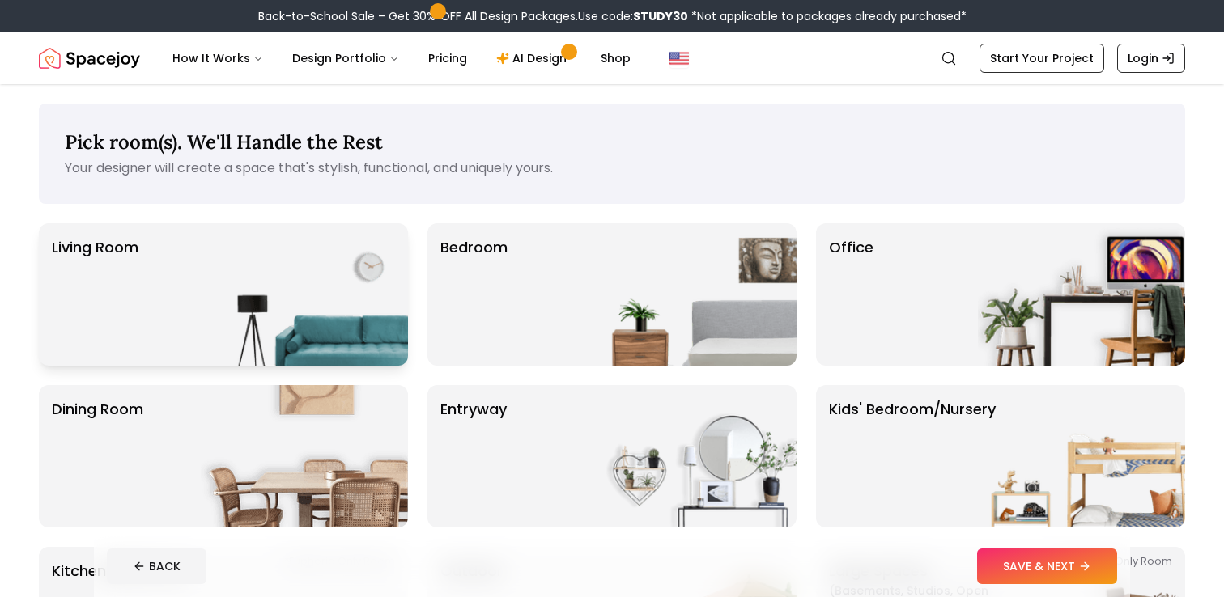
click at [229, 283] on img at bounding box center [304, 294] width 207 height 142
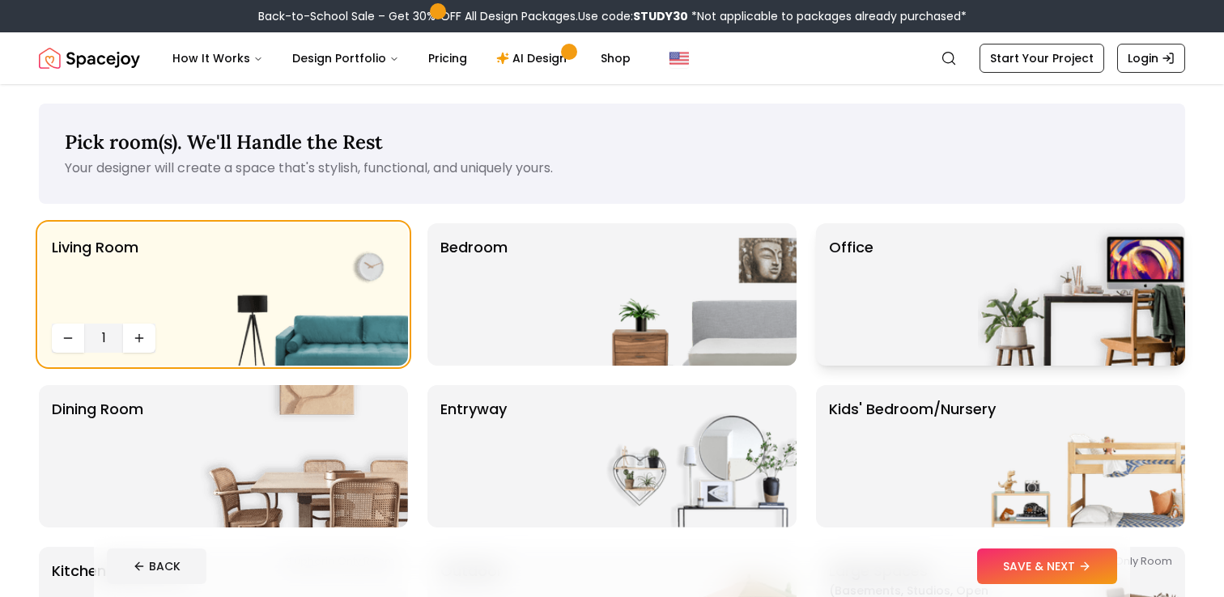
click at [975, 263] on div "Office" at bounding box center [1000, 294] width 369 height 142
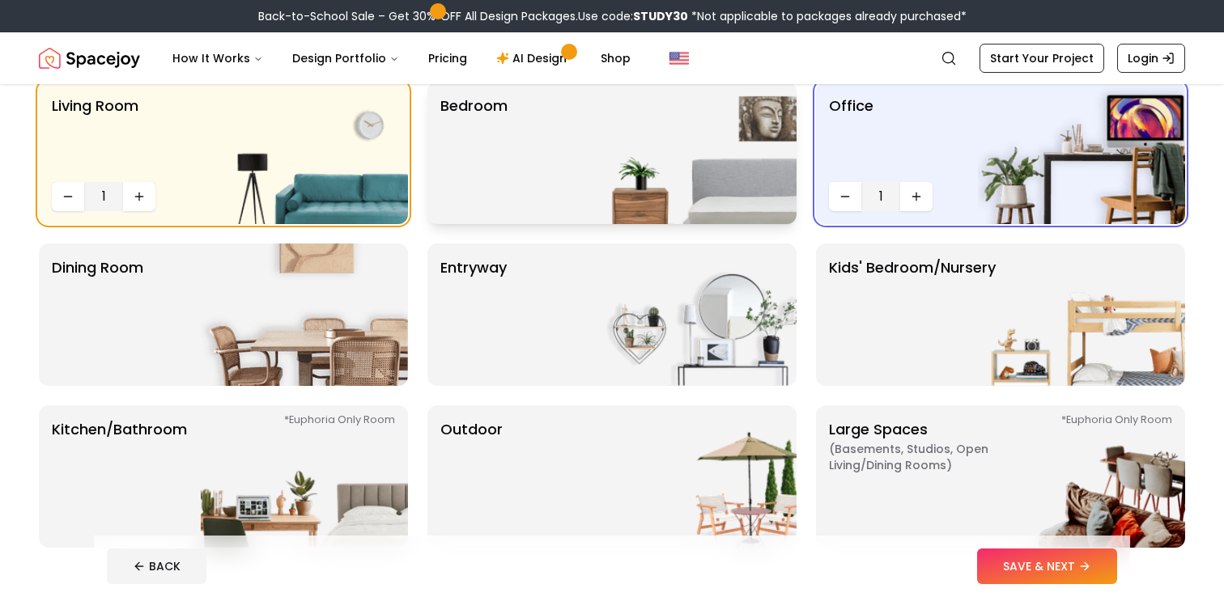
scroll to position [142, 0]
click at [280, 325] on img at bounding box center [304, 314] width 207 height 142
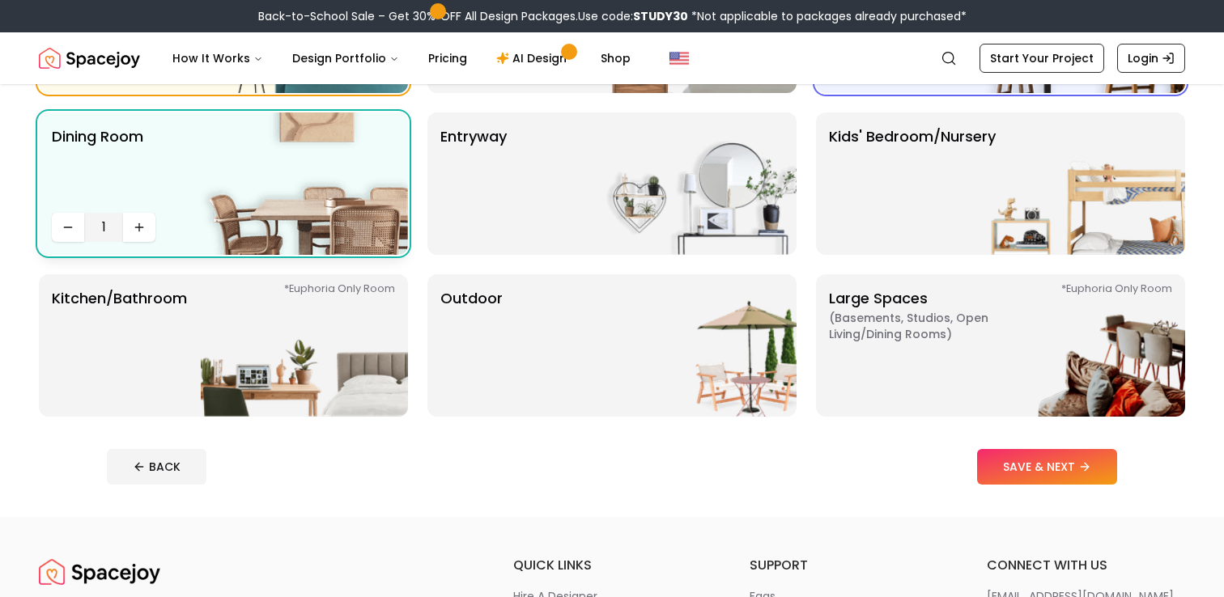
scroll to position [278, 0]
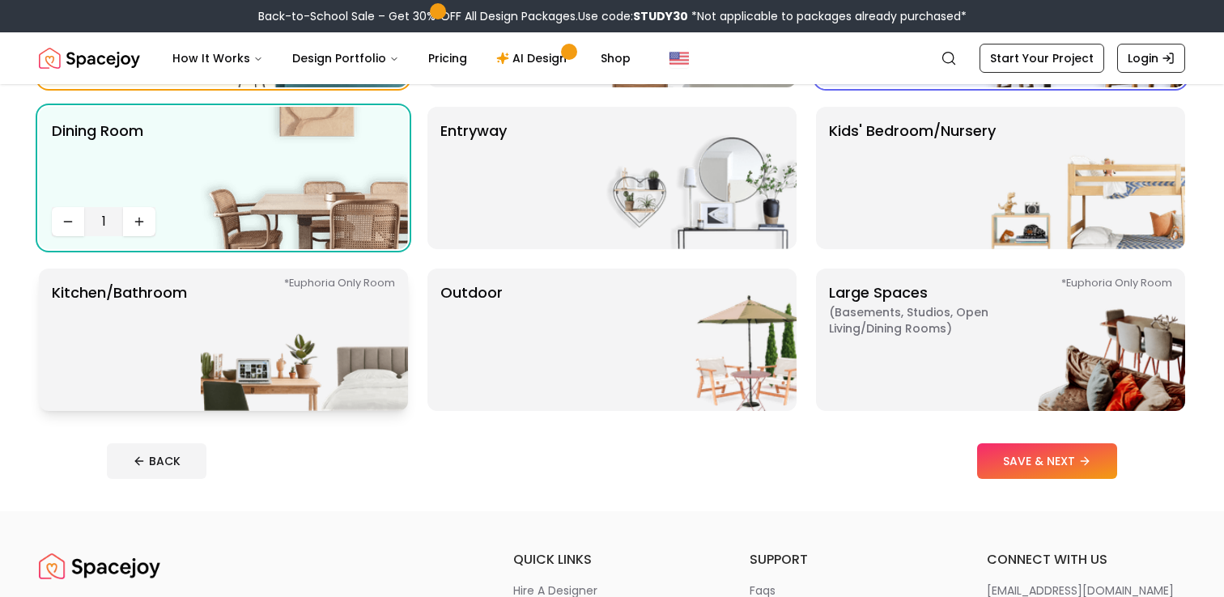
click at [244, 347] on img at bounding box center [304, 340] width 207 height 142
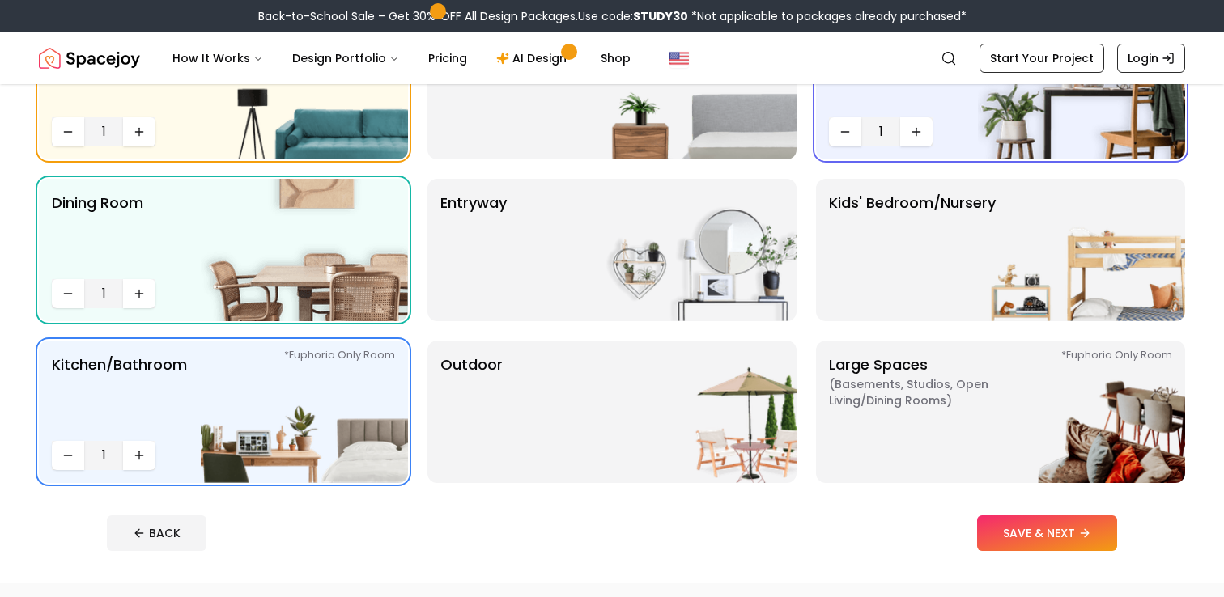
scroll to position [201, 0]
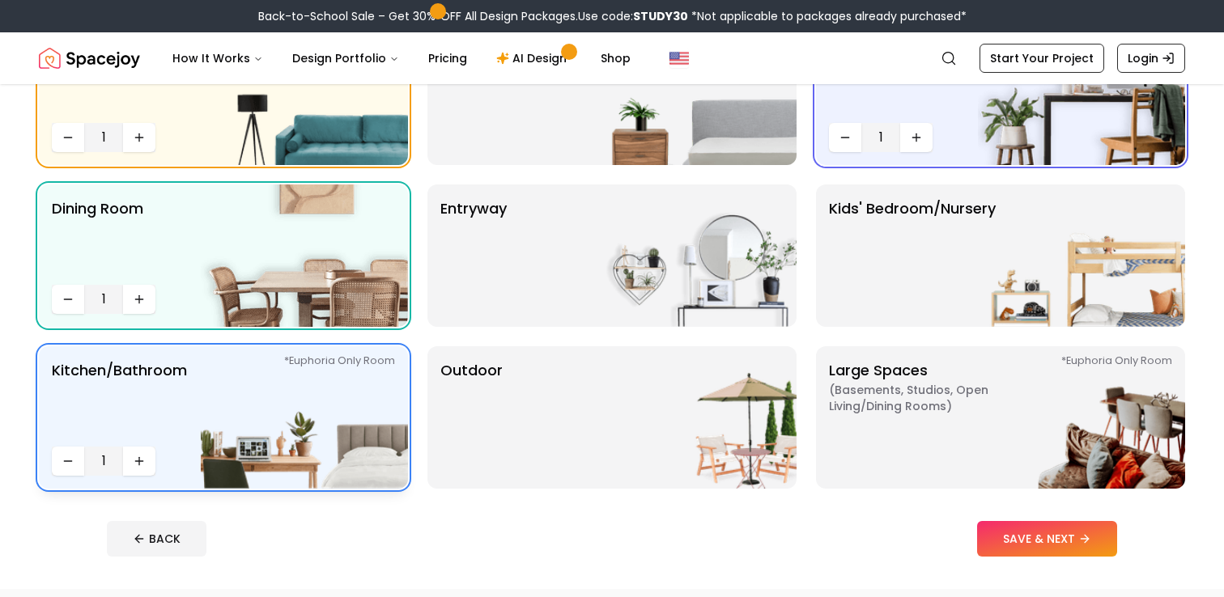
click at [378, 433] on img at bounding box center [304, 417] width 207 height 142
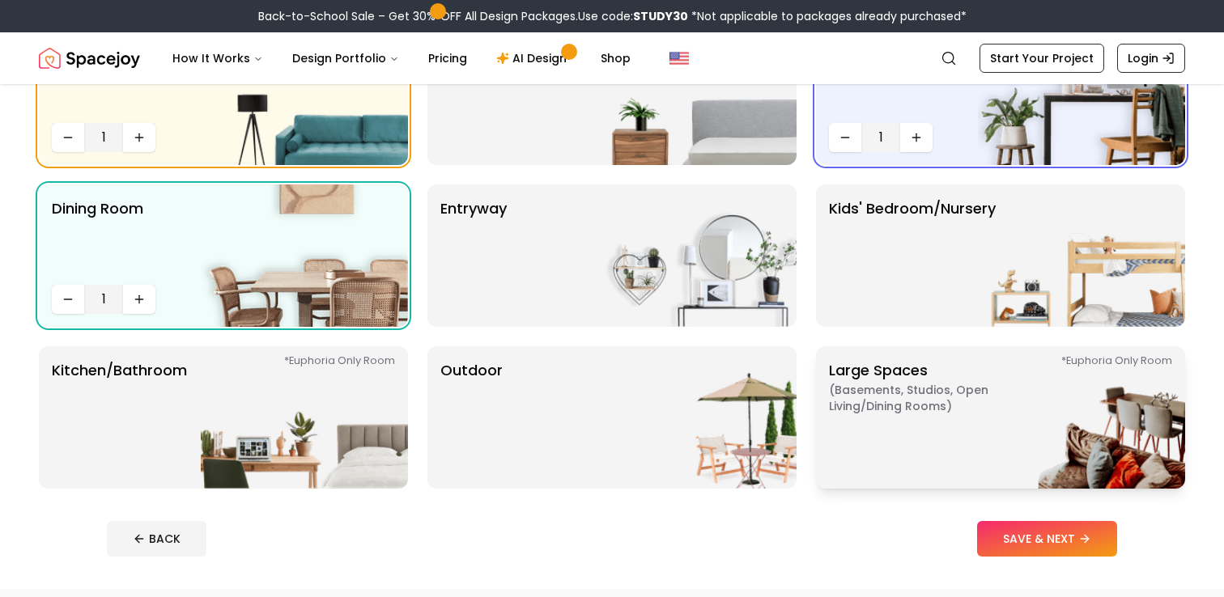
click at [994, 418] on img at bounding box center [1081, 417] width 207 height 142
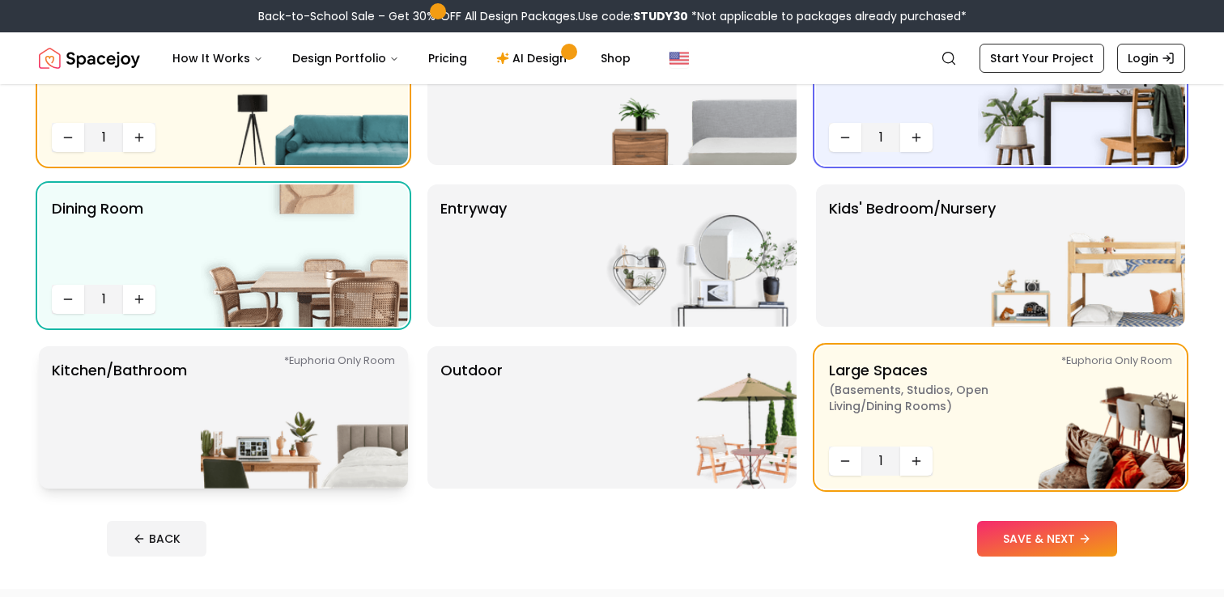
click at [288, 405] on img at bounding box center [304, 417] width 207 height 142
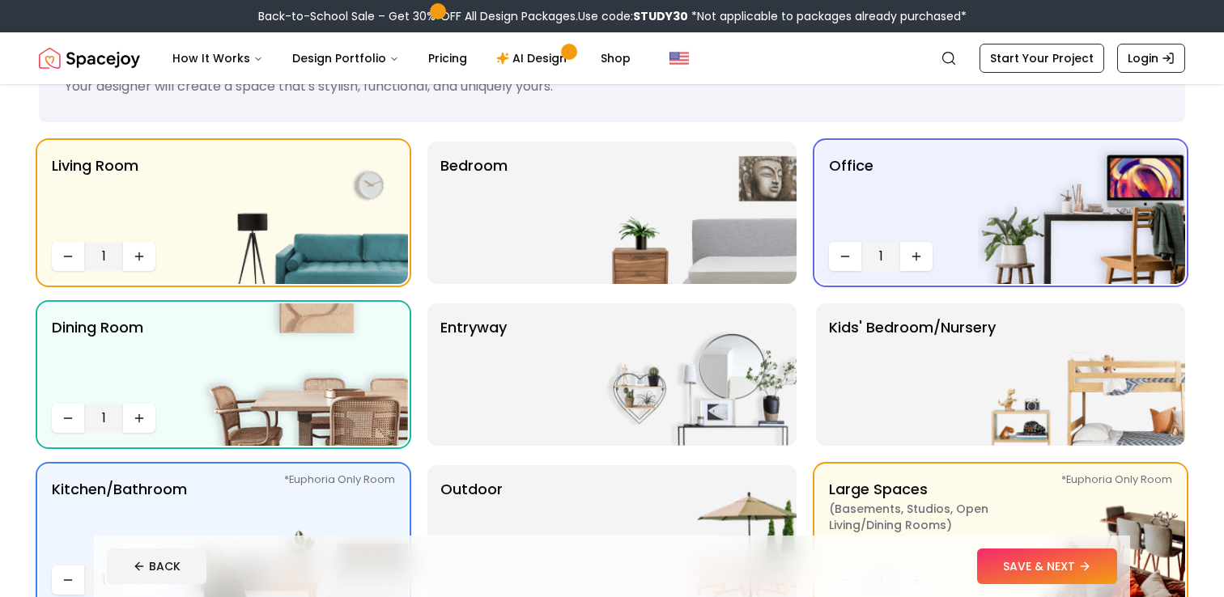
scroll to position [79, 0]
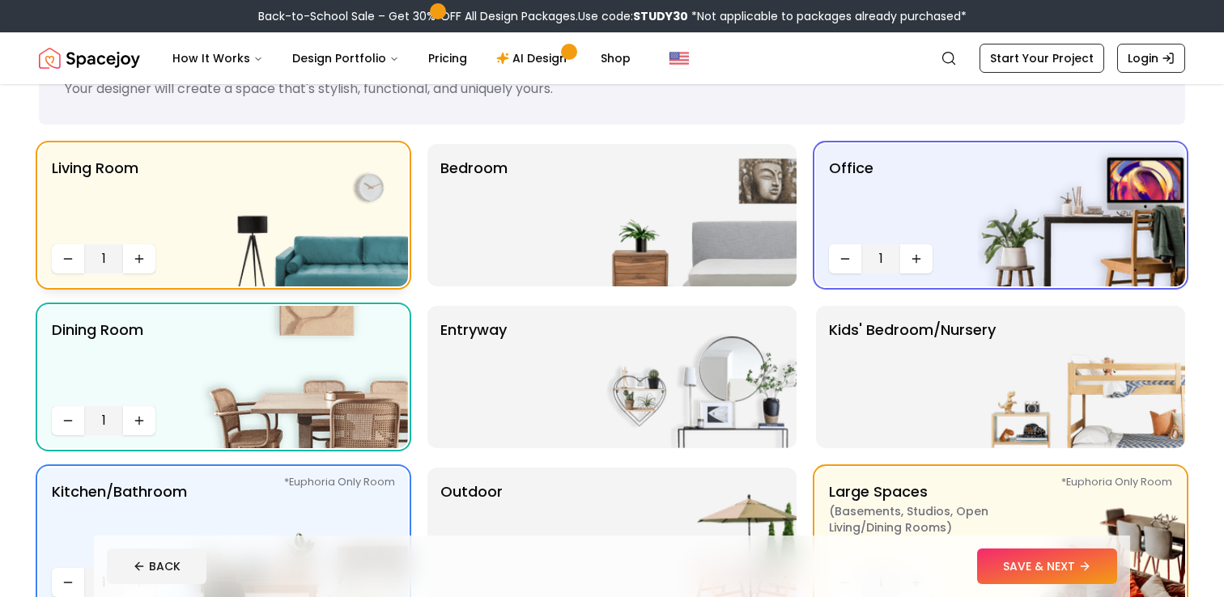
click at [285, 210] on img at bounding box center [304, 215] width 207 height 142
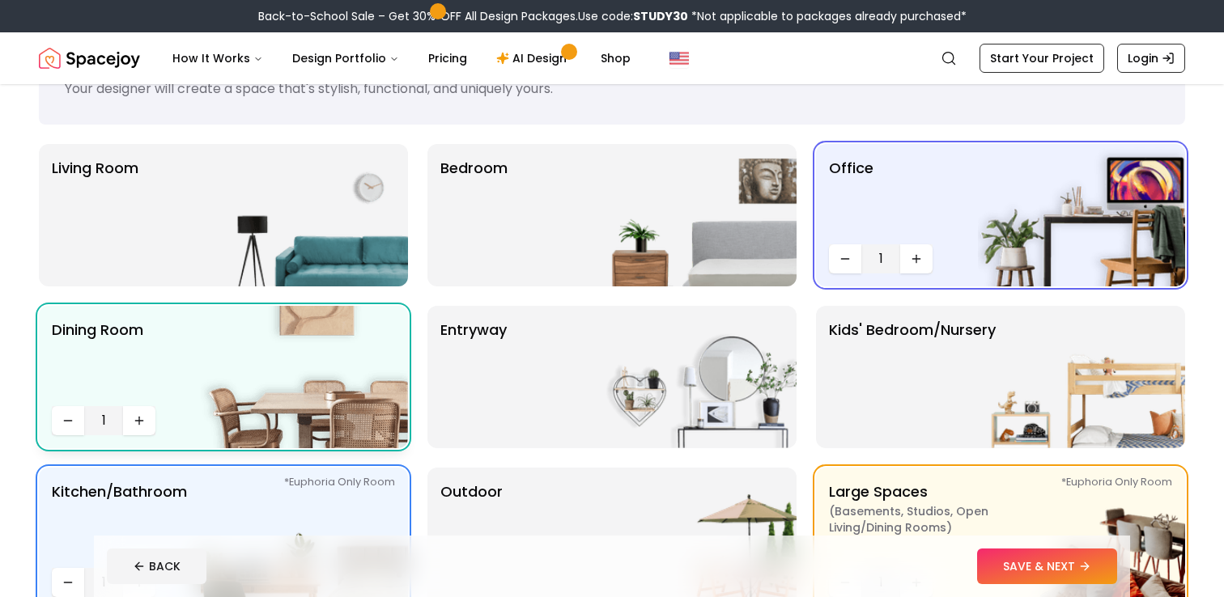
click at [270, 366] on img at bounding box center [304, 377] width 207 height 142
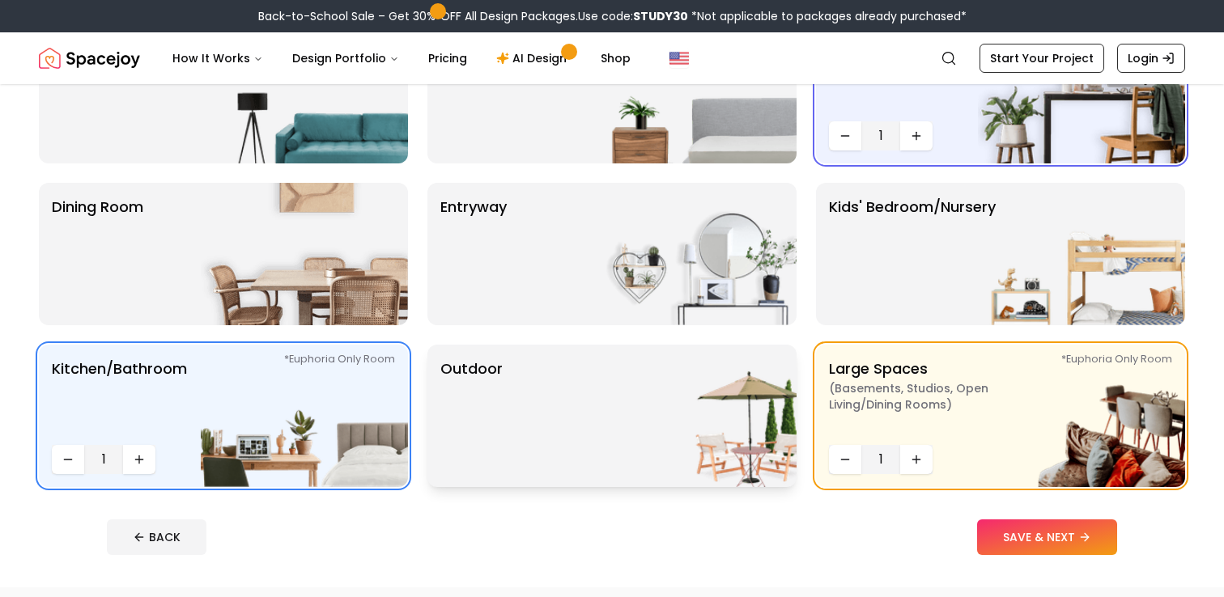
scroll to position [208, 0]
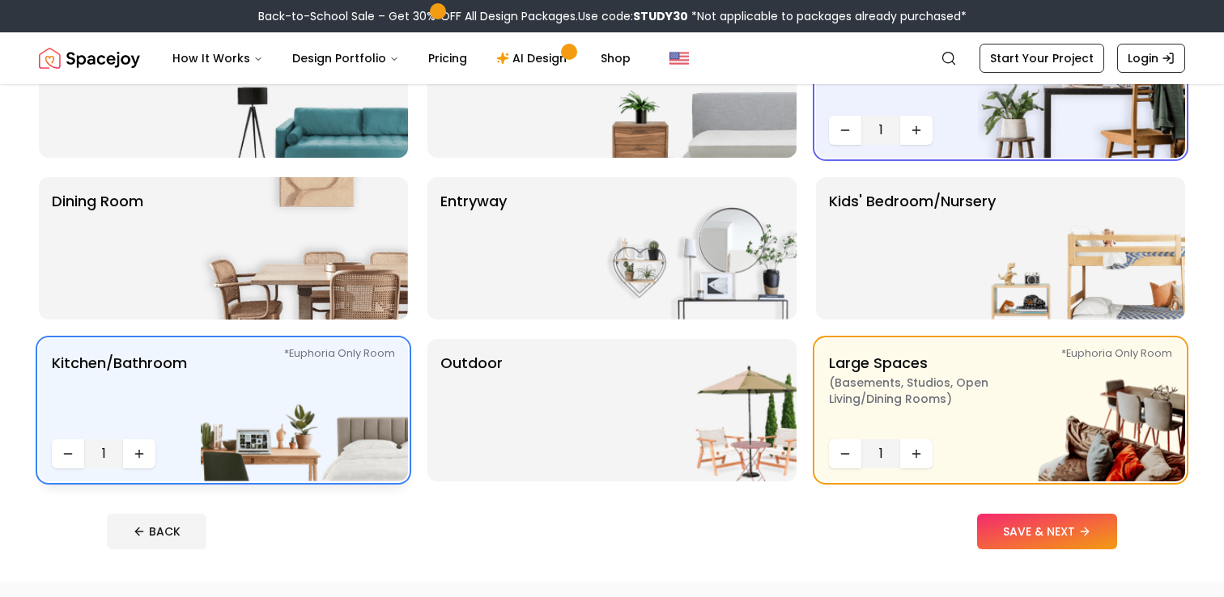
click at [355, 367] on img at bounding box center [304, 410] width 207 height 142
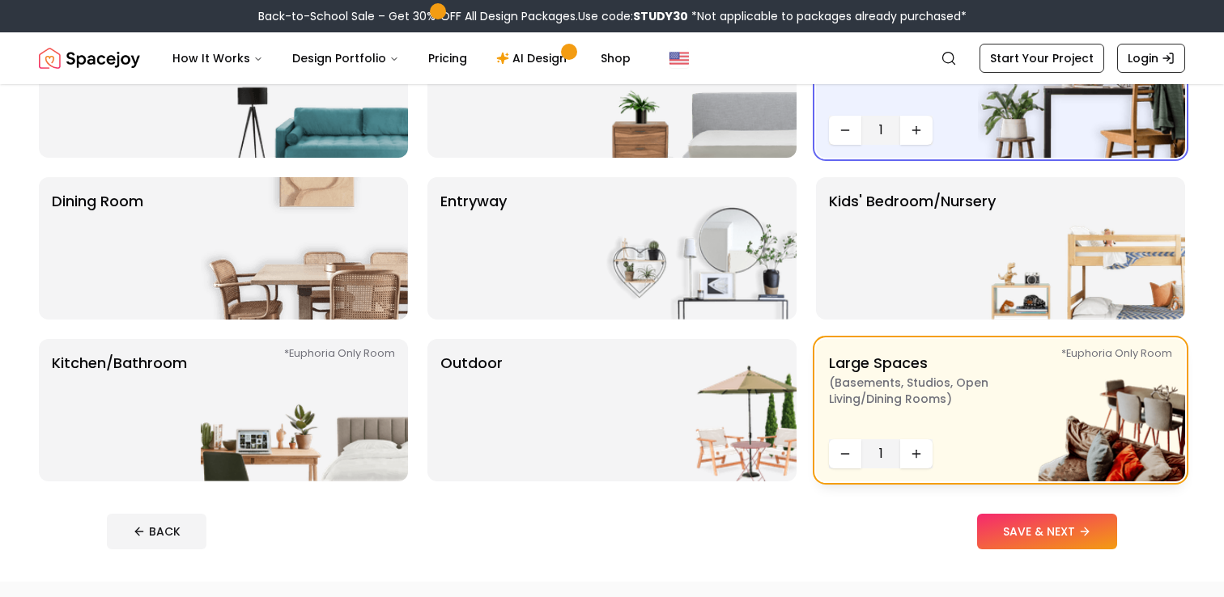
click at [927, 370] on p "Large Spaces ( Basements, Studios, Open living/dining rooms ) *Euphoria Only Ro…" at bounding box center [930, 392] width 202 height 81
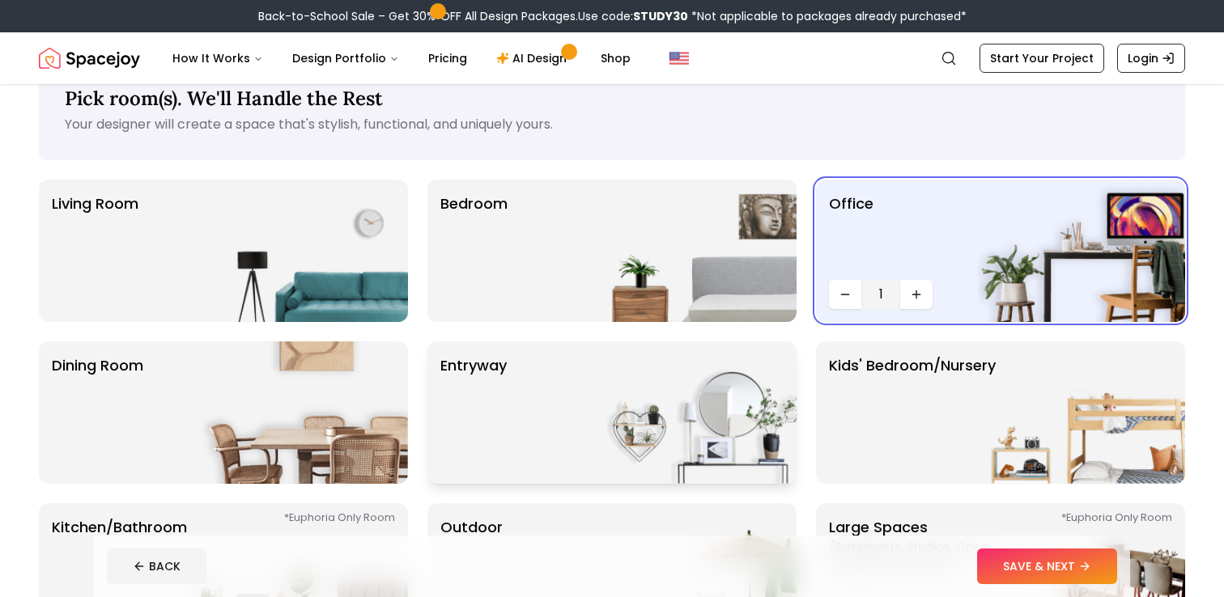
scroll to position [27, 0]
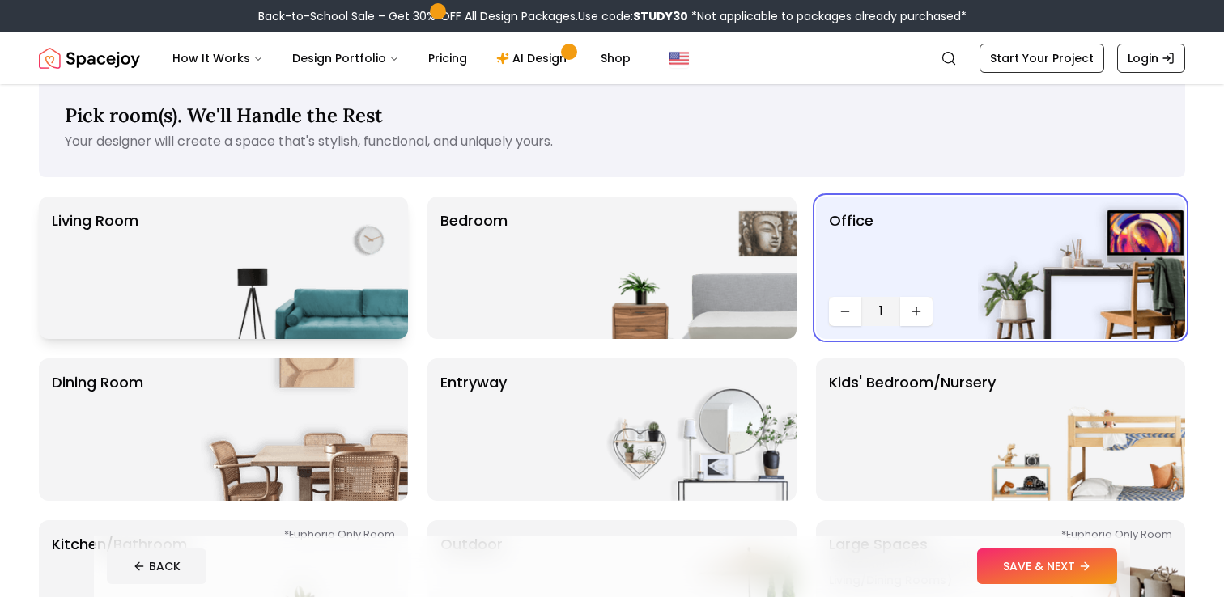
click at [232, 275] on img at bounding box center [304, 268] width 207 height 142
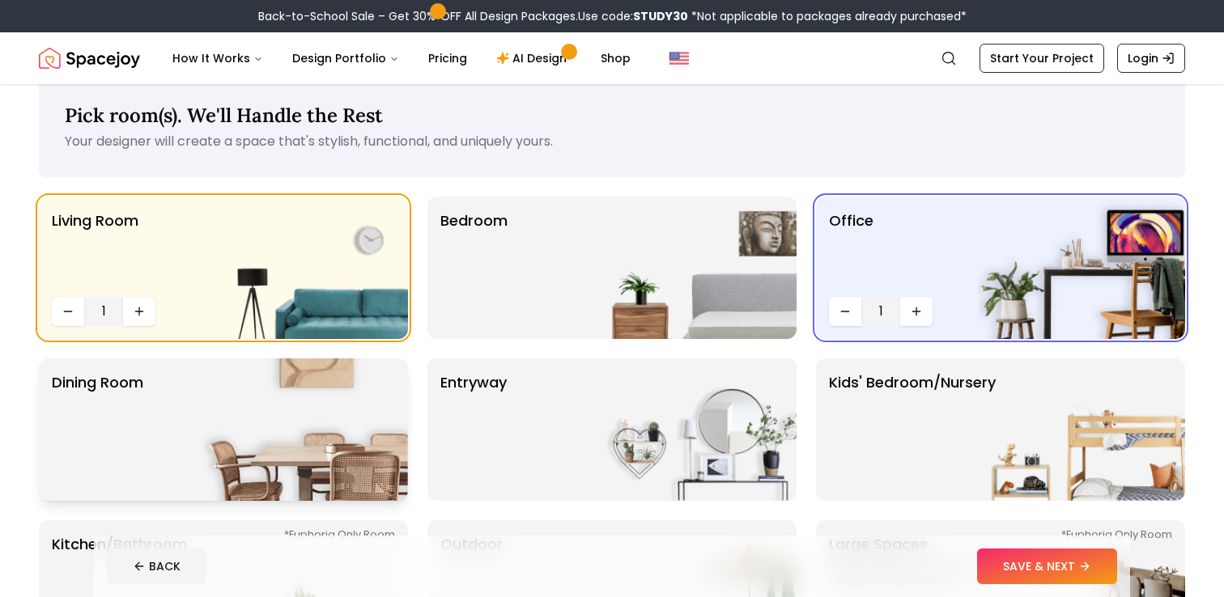
click at [204, 427] on img at bounding box center [304, 430] width 207 height 142
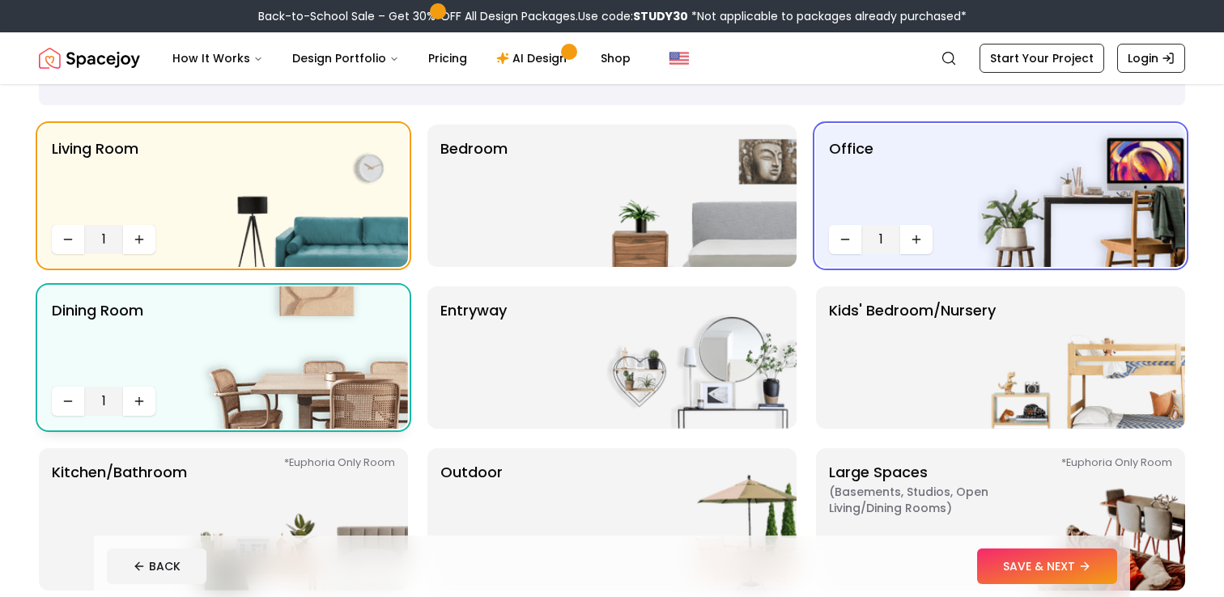
scroll to position [105, 0]
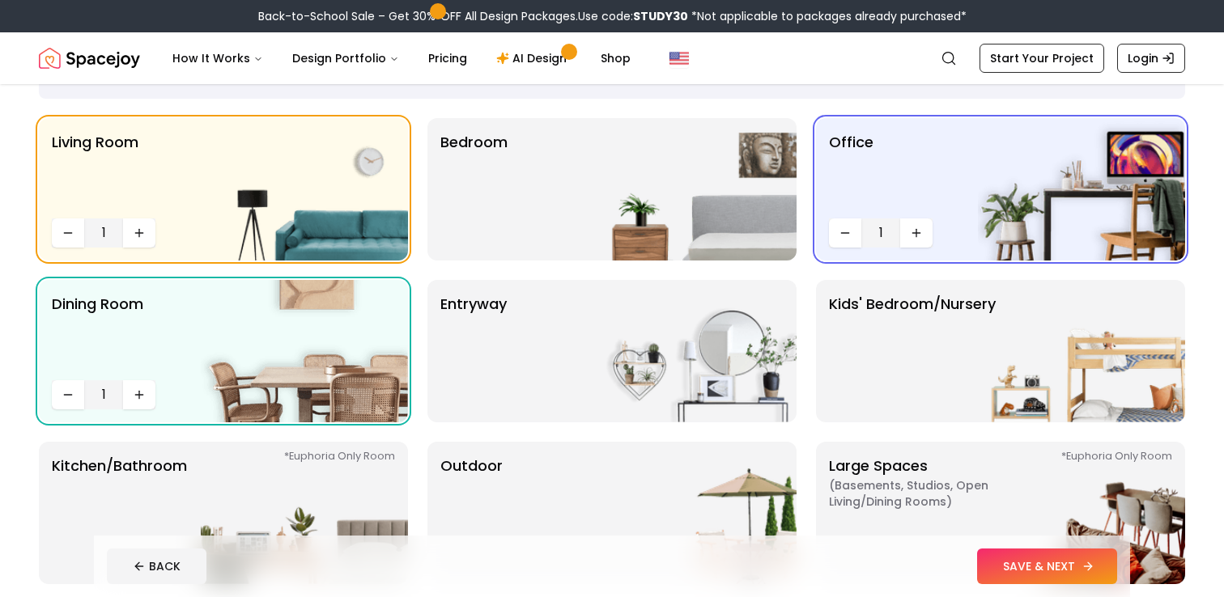
click at [1011, 572] on button "SAVE & NEXT" at bounding box center [1047, 567] width 140 height 36
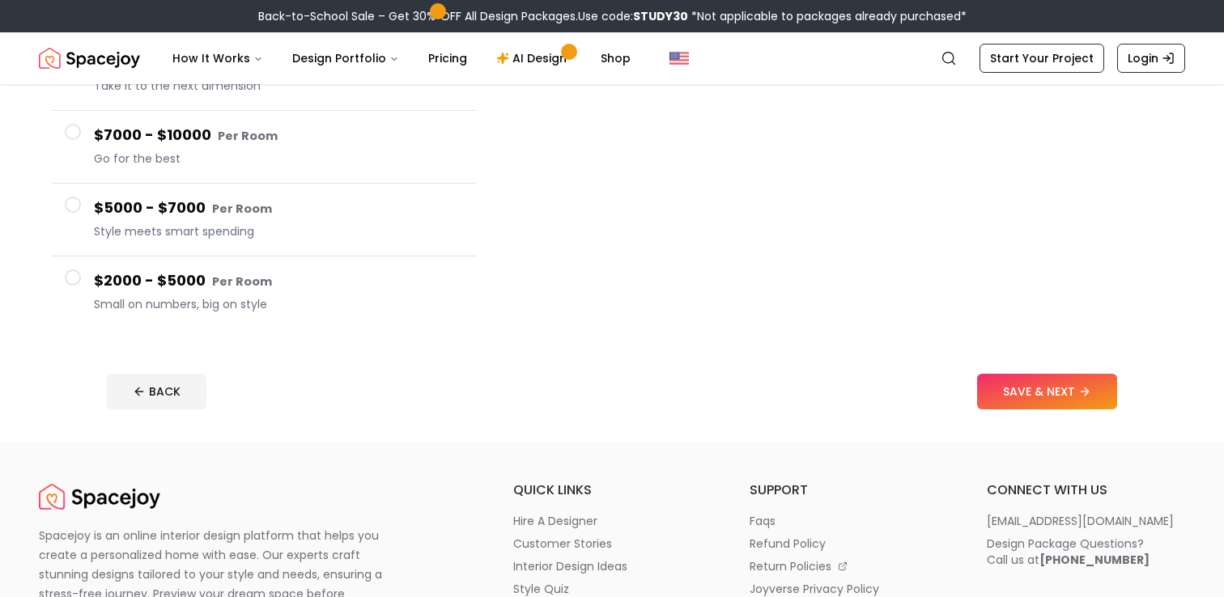
scroll to position [302, 0]
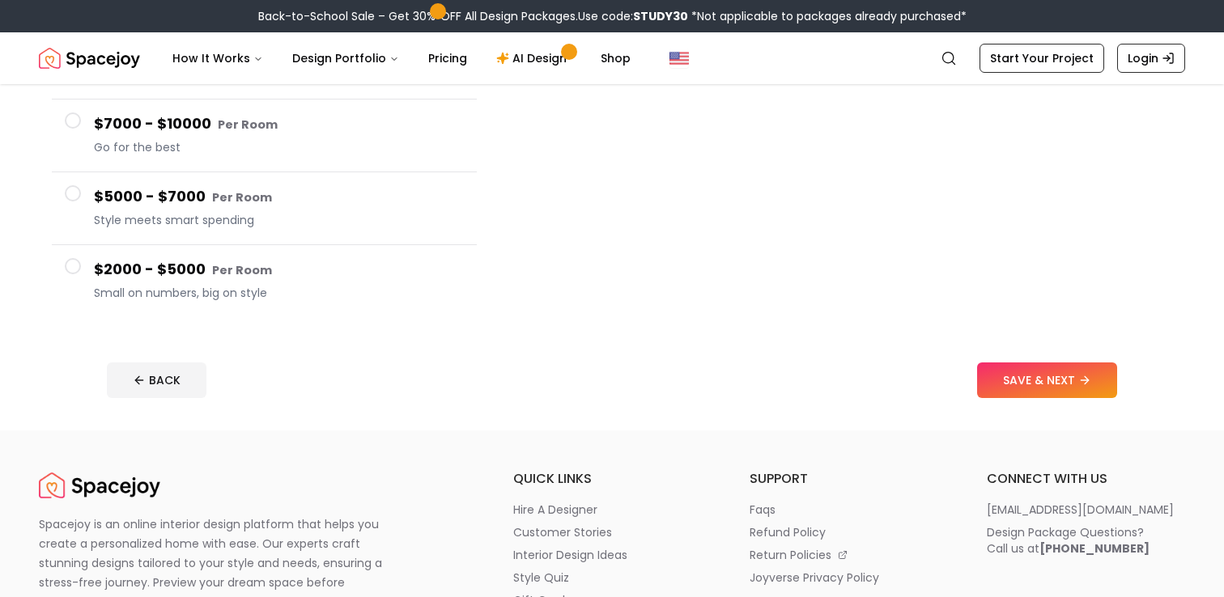
click at [299, 278] on h4 "$2000 - $5000 Per Room" at bounding box center [279, 269] width 370 height 23
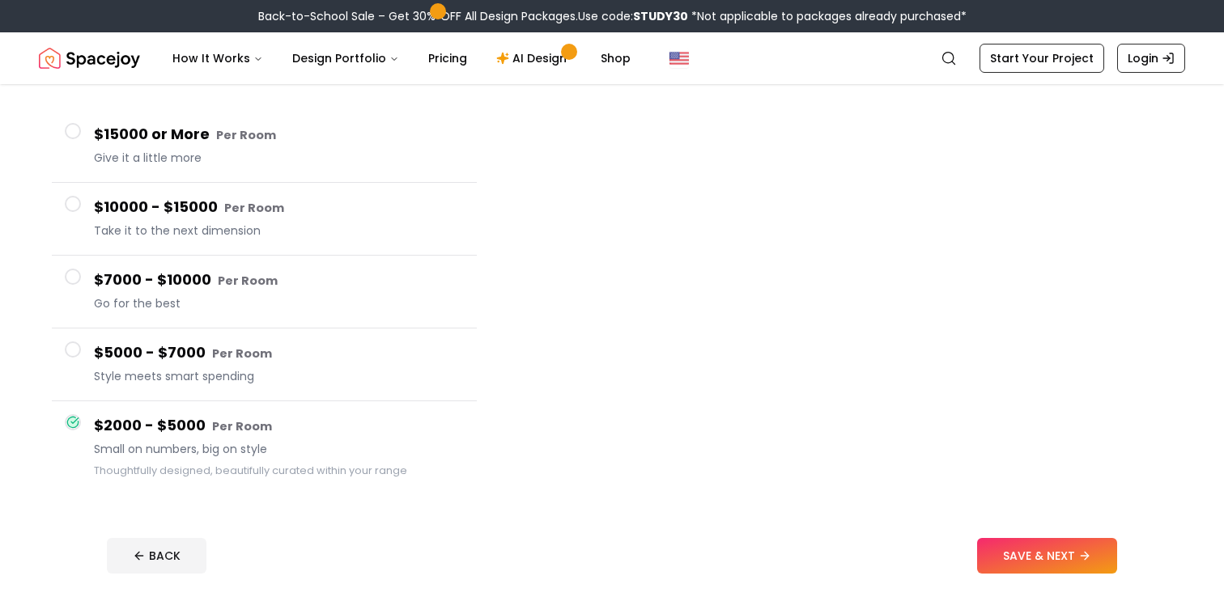
scroll to position [141, 0]
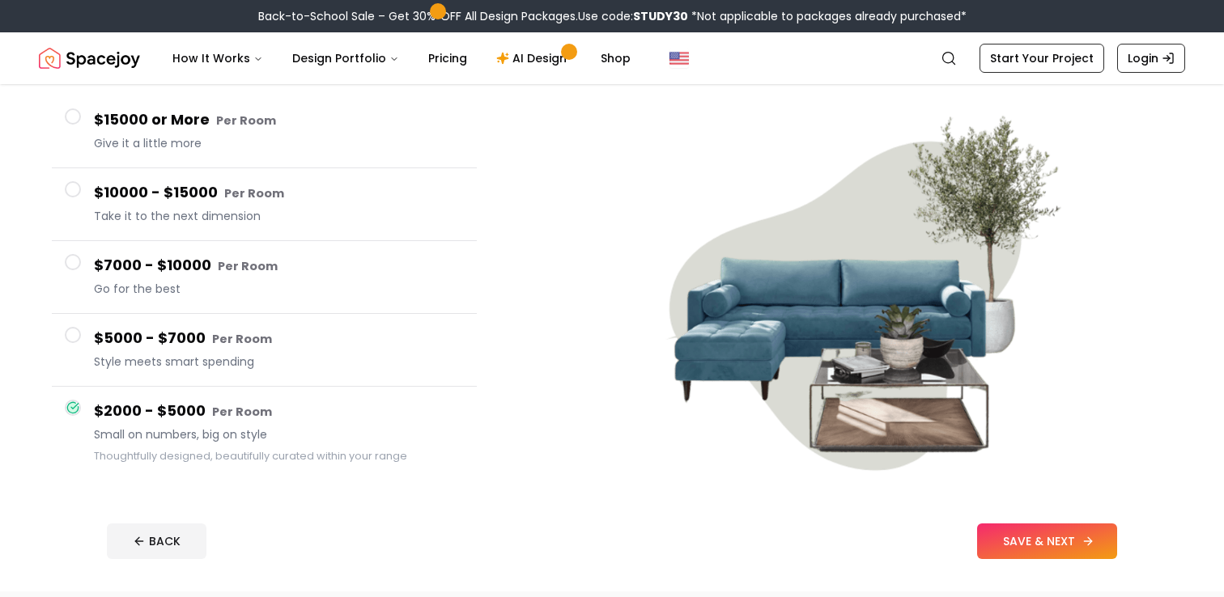
click at [1032, 549] on button "SAVE & NEXT" at bounding box center [1047, 542] width 140 height 36
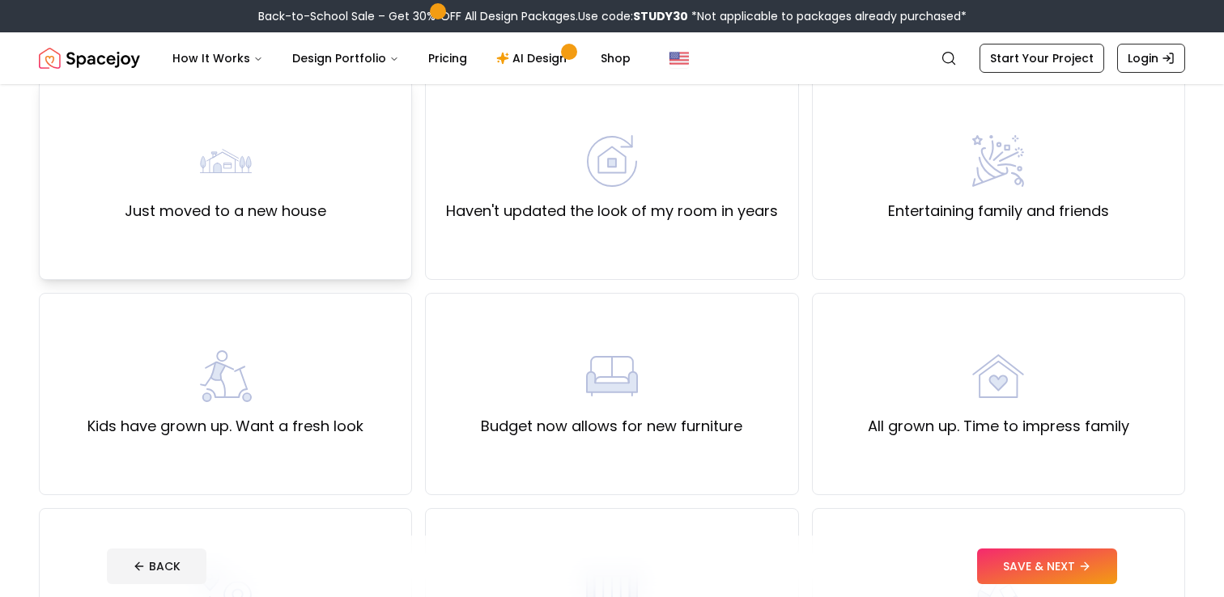
scroll to position [144, 0]
click at [292, 168] on div "Just moved to a new house" at bounding box center [226, 180] width 202 height 87
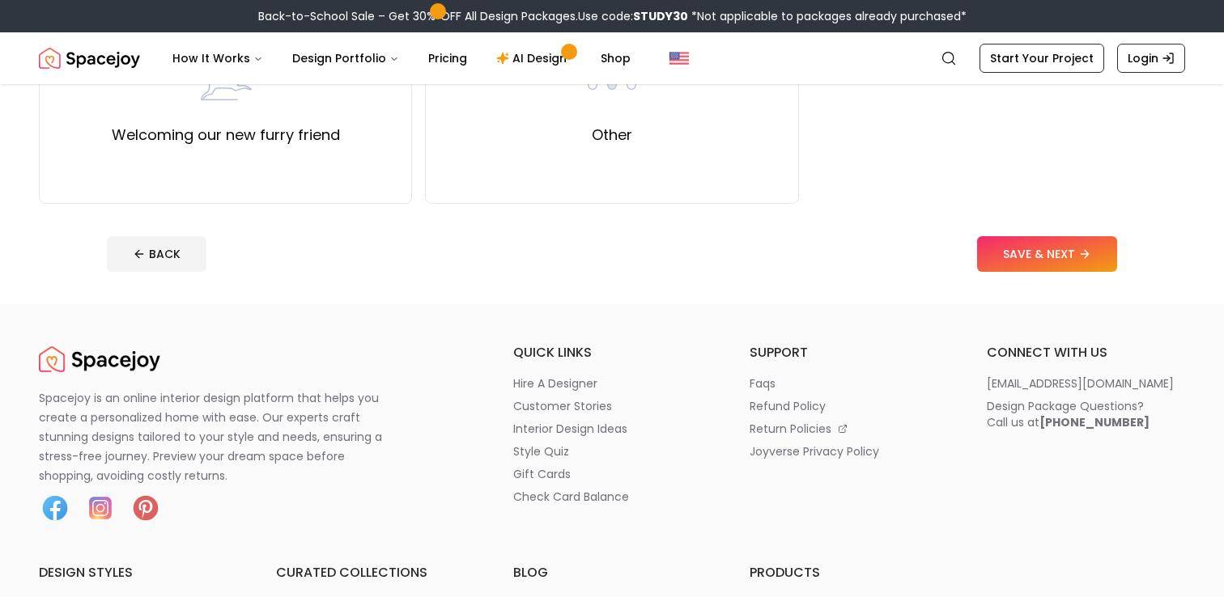
scroll to position [908, 0]
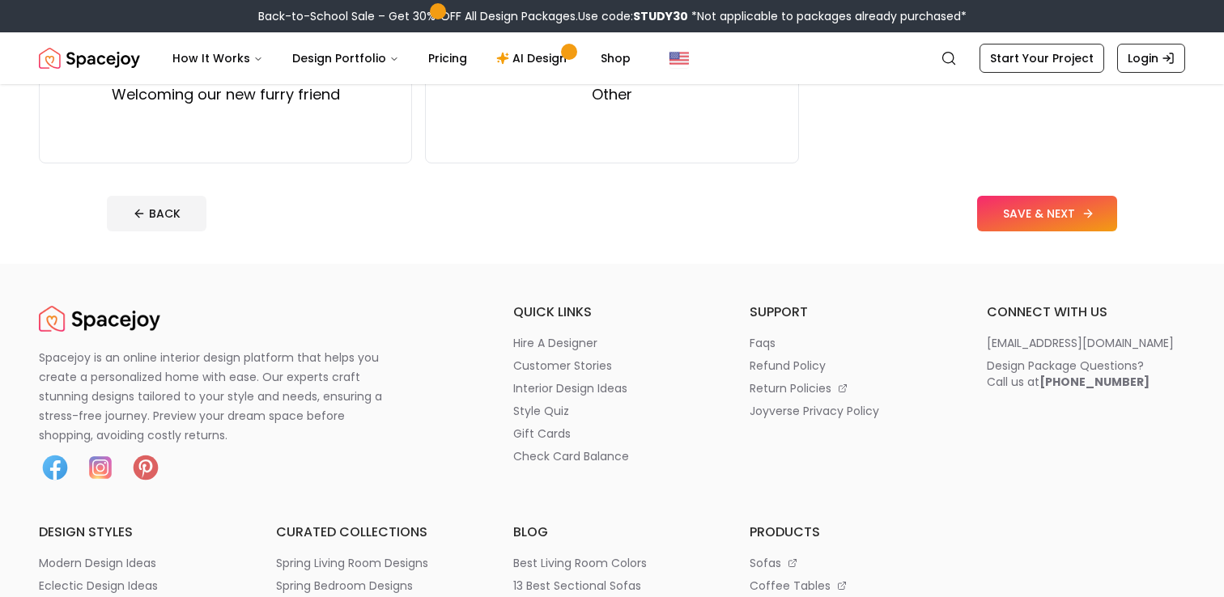
click at [1037, 228] on button "SAVE & NEXT" at bounding box center [1047, 214] width 140 height 36
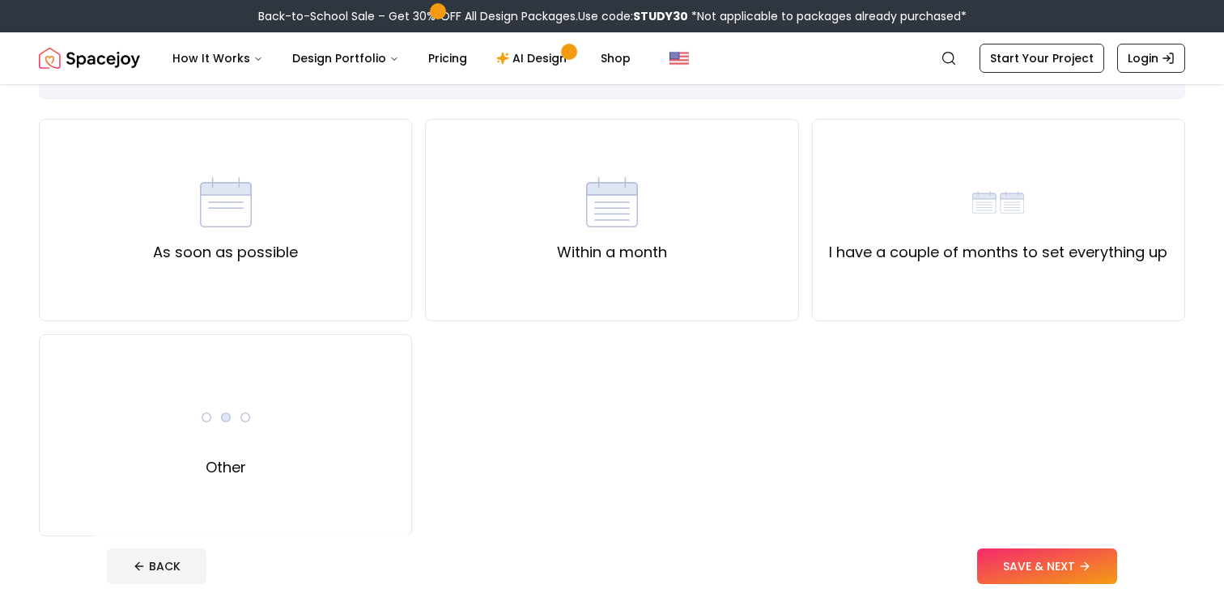
scroll to position [110, 0]
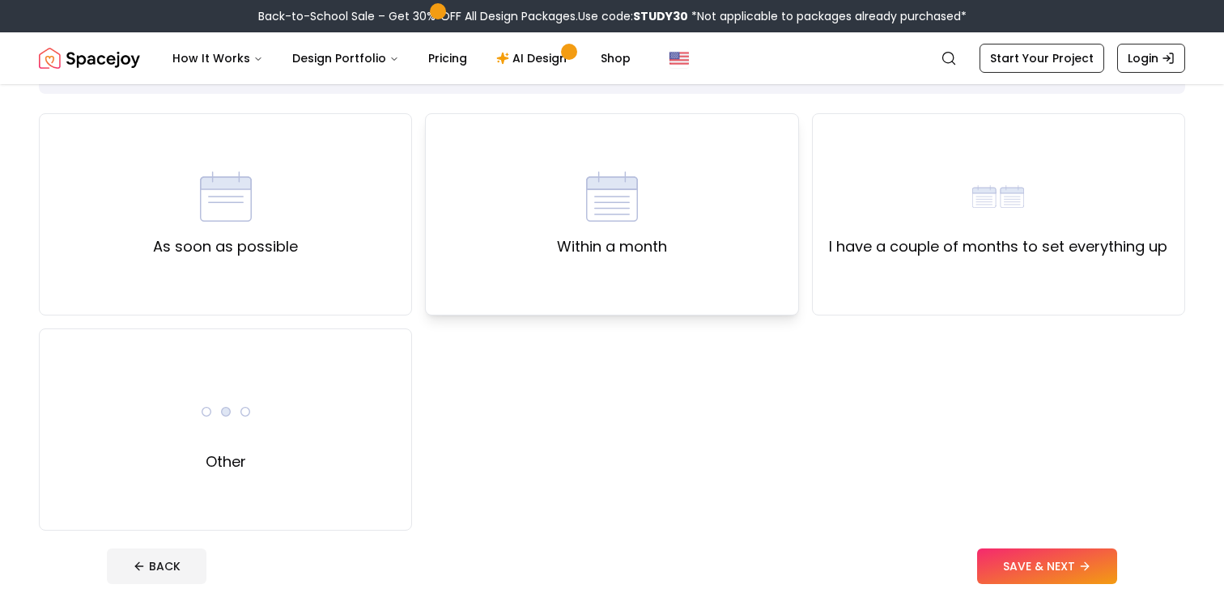
click at [622, 263] on div "Within a month" at bounding box center [611, 214] width 373 height 202
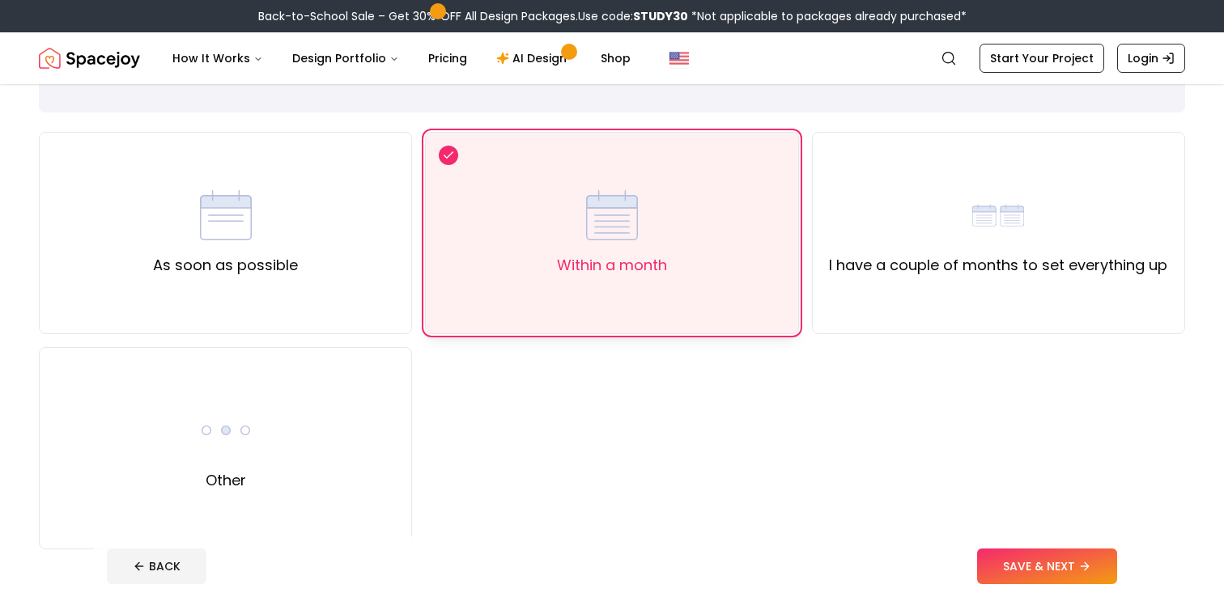
scroll to position [99, 0]
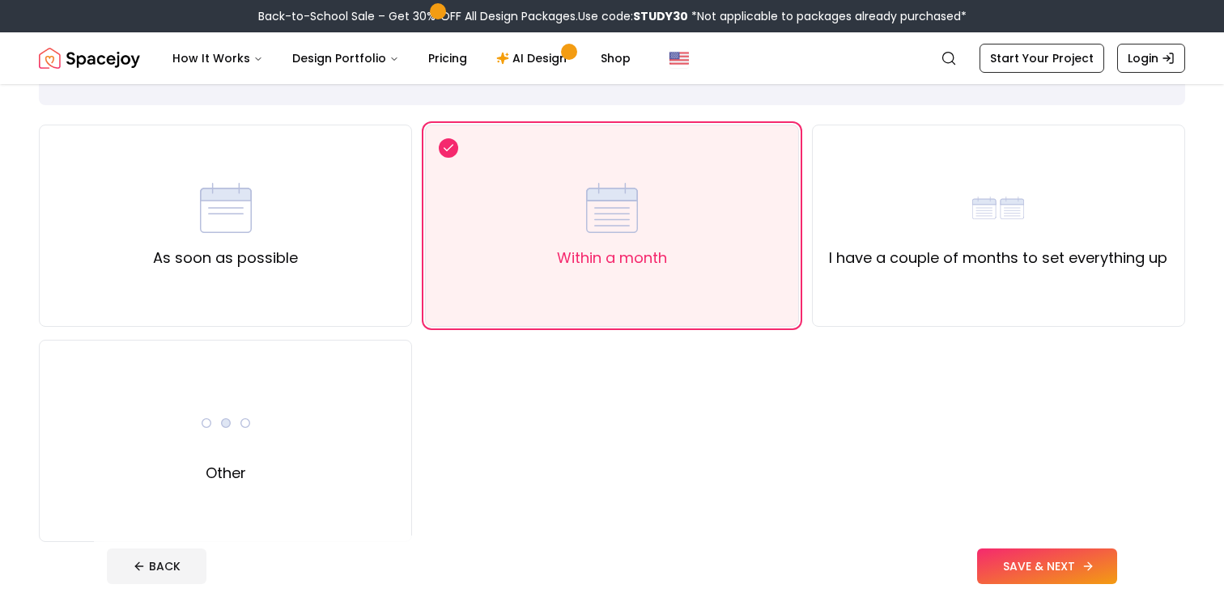
click at [1043, 559] on button "SAVE & NEXT" at bounding box center [1047, 567] width 140 height 36
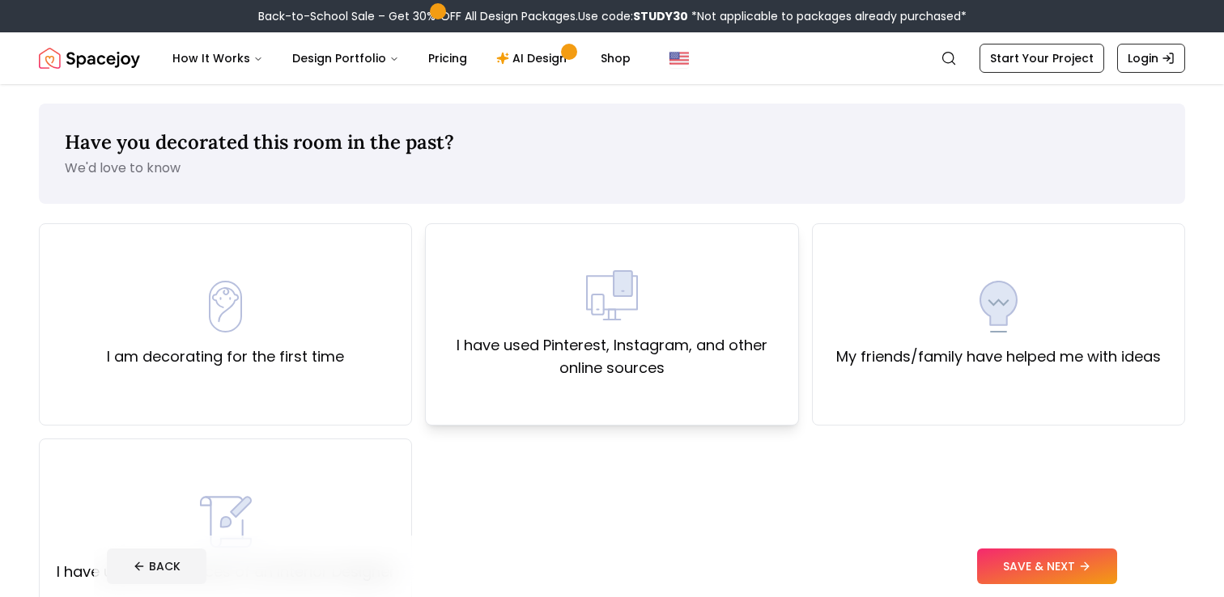
scroll to position [1, 0]
click at [601, 397] on div "I have used Pinterest, Instagram, and other online sources" at bounding box center [611, 324] width 373 height 202
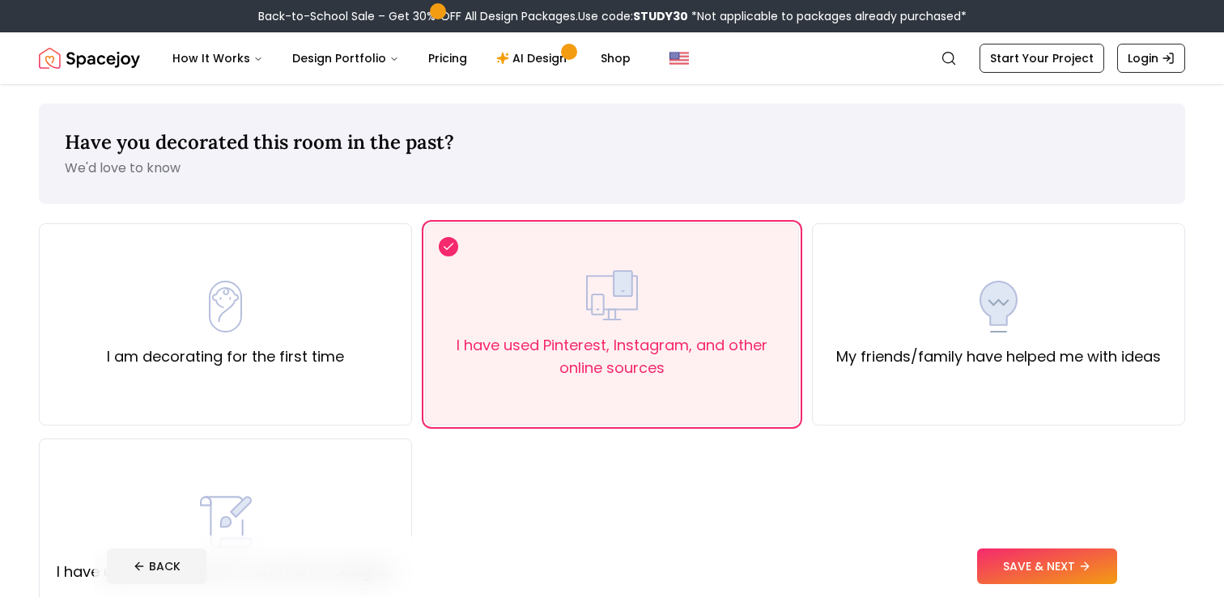
scroll to position [17, 0]
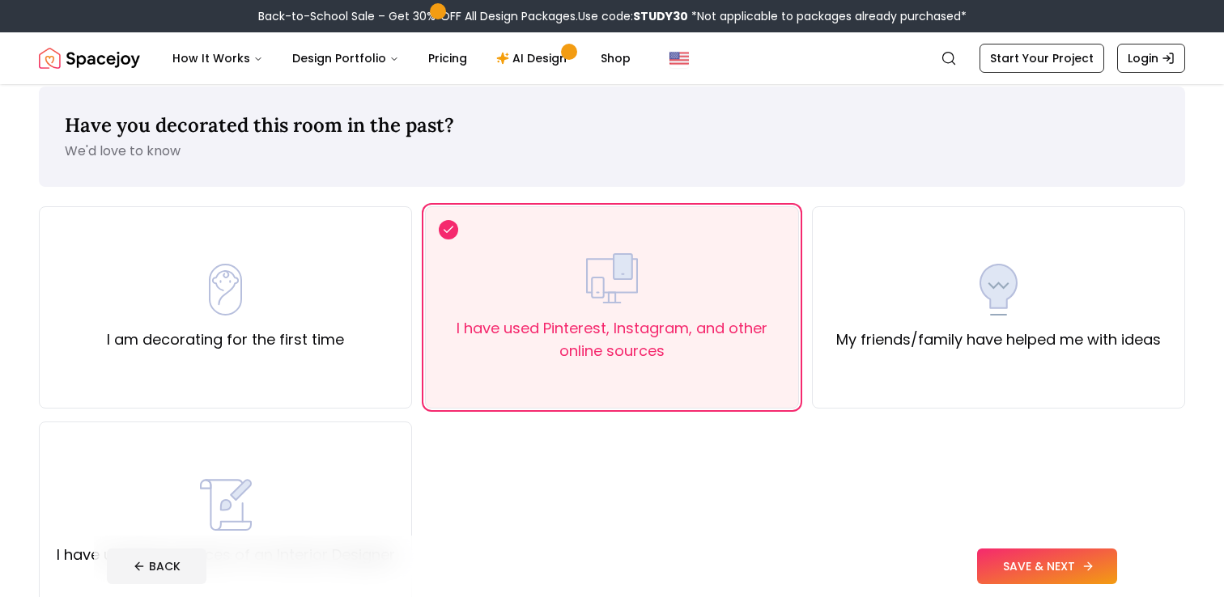
click at [1024, 578] on button "SAVE & NEXT" at bounding box center [1047, 567] width 140 height 36
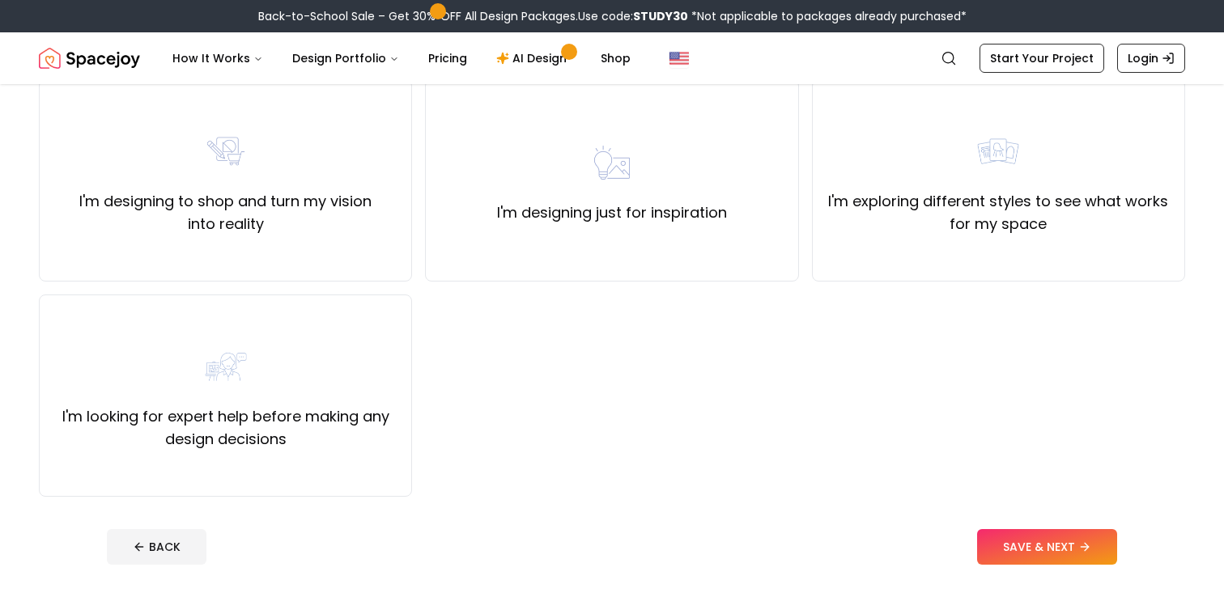
scroll to position [138, 0]
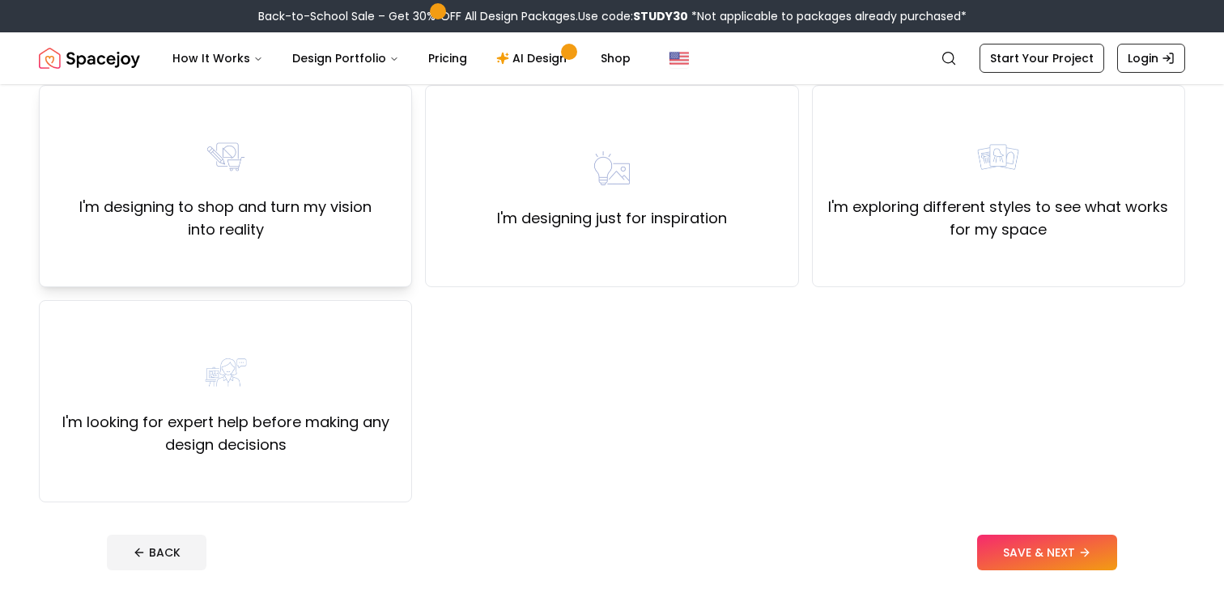
click at [360, 231] on label "I'm designing to shop and turn my vision into reality" at bounding box center [226, 218] width 346 height 45
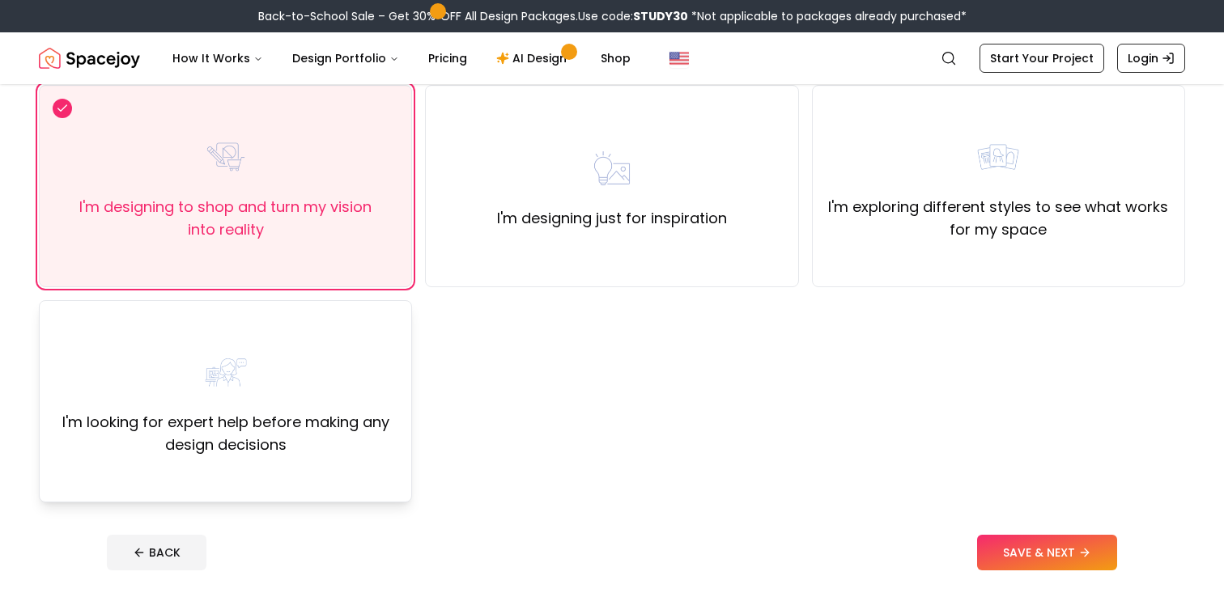
click at [338, 403] on div "I'm looking for expert help before making any design decisions" at bounding box center [226, 401] width 346 height 110
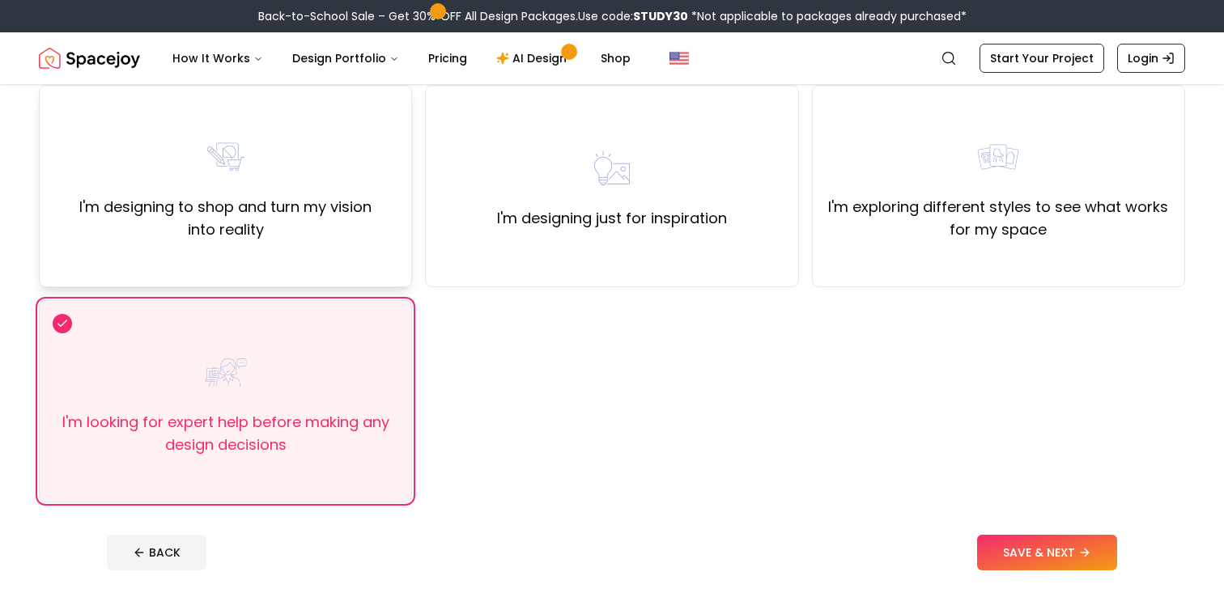
click at [350, 243] on div "I'm designing to shop and turn my vision into reality" at bounding box center [225, 186] width 373 height 202
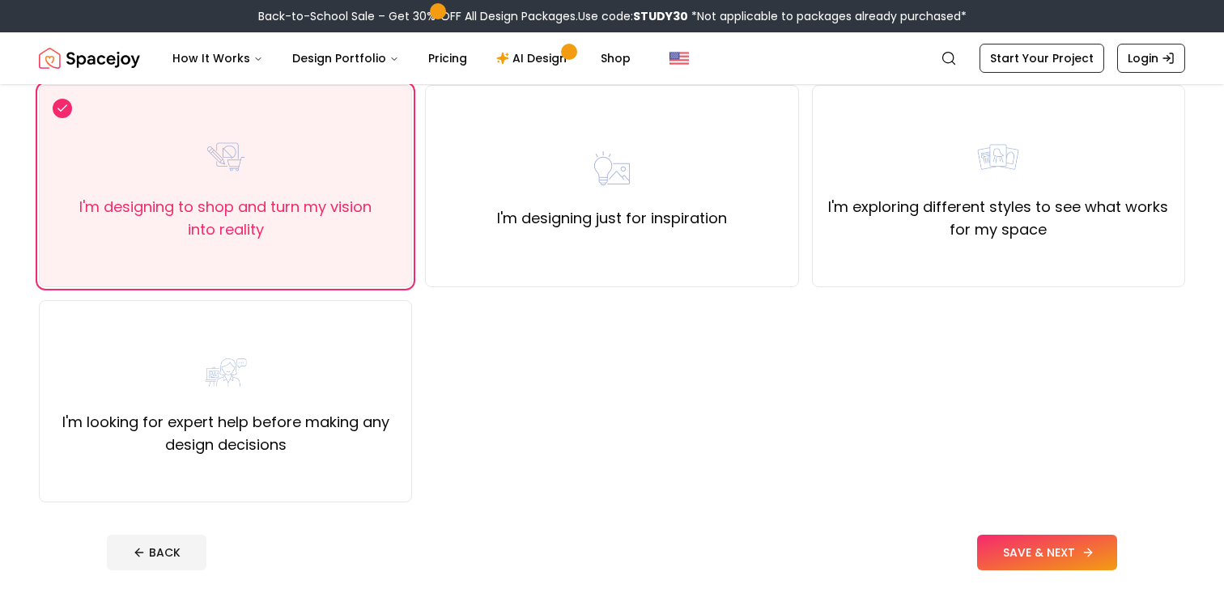
click at [1069, 555] on button "SAVE & NEXT" at bounding box center [1047, 553] width 140 height 36
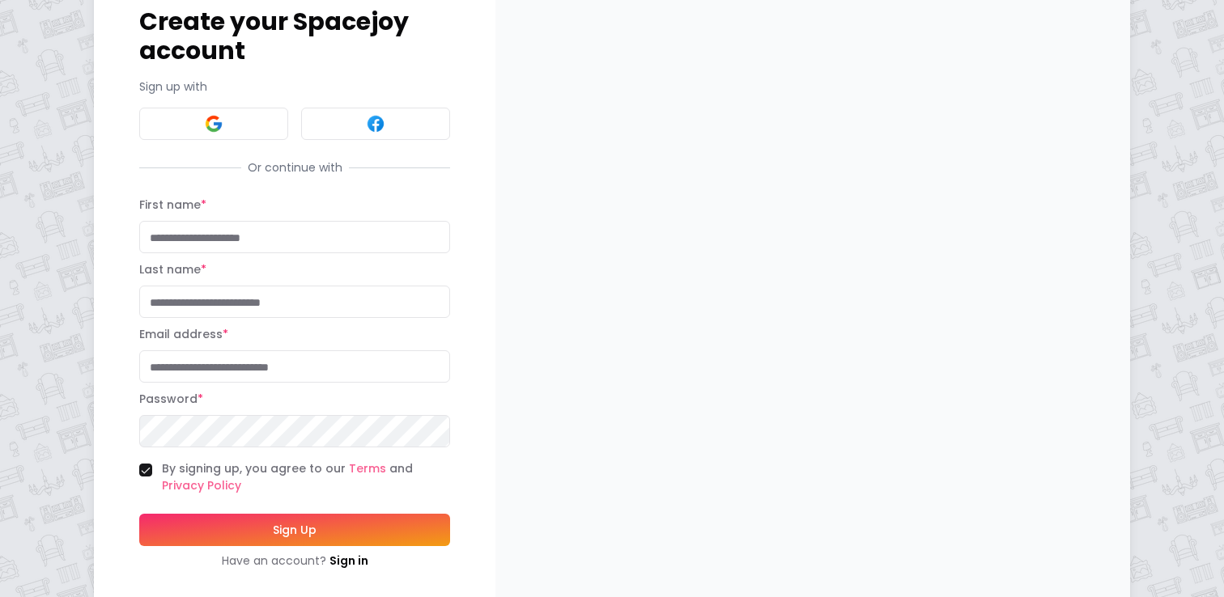
scroll to position [116, 0]
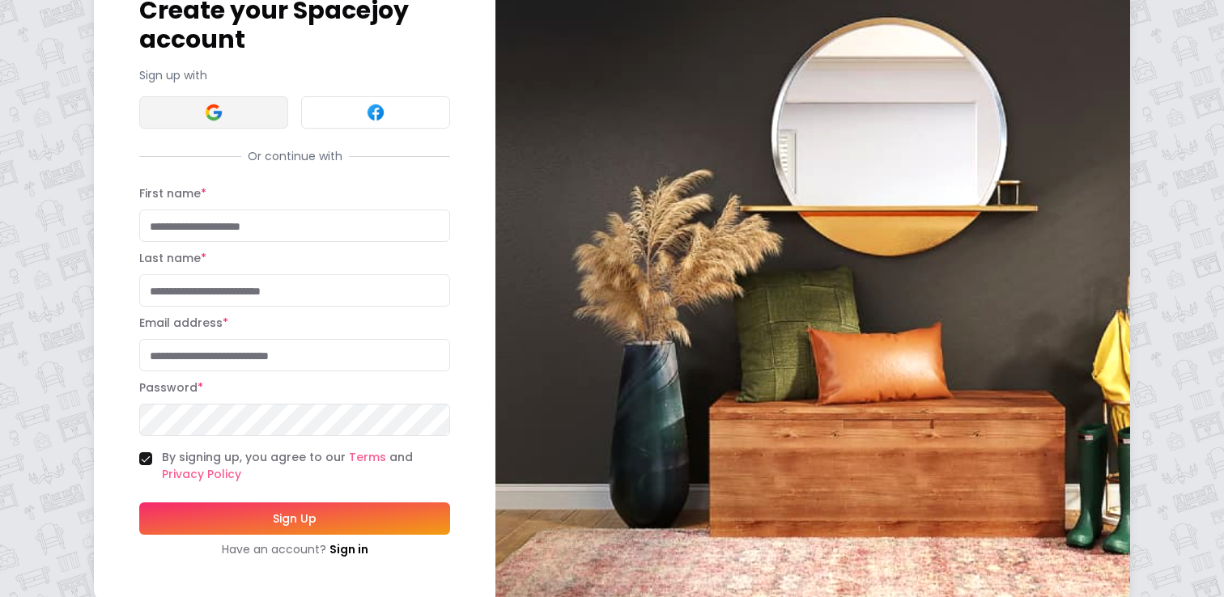
click at [225, 96] on button at bounding box center [213, 112] width 149 height 32
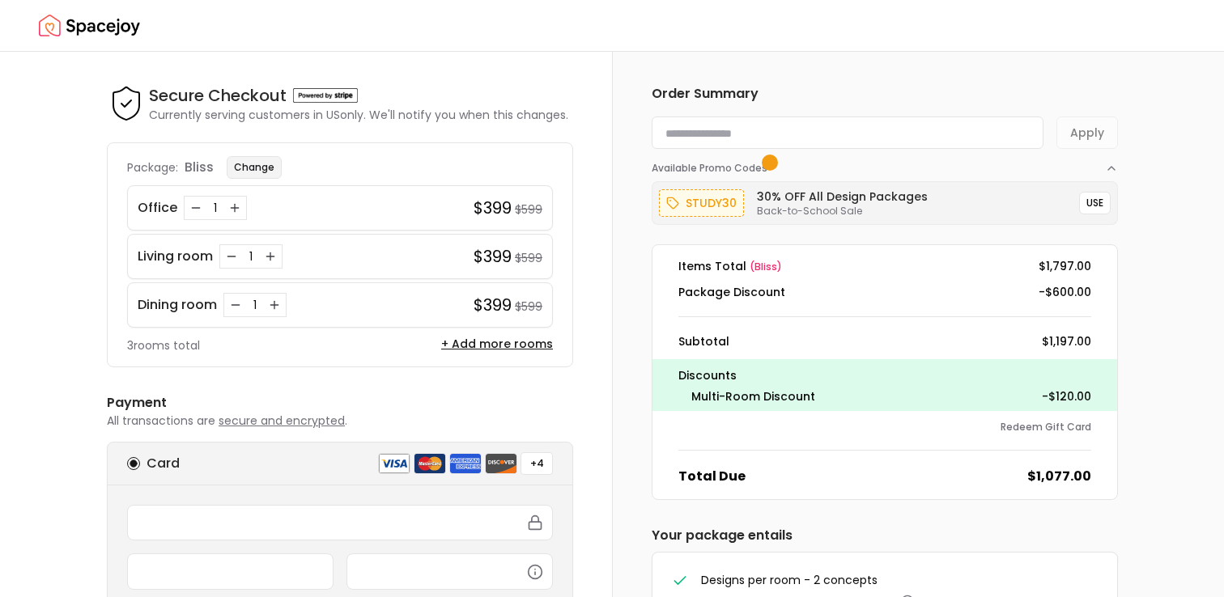
click at [258, 159] on button "Change" at bounding box center [254, 167] width 55 height 23
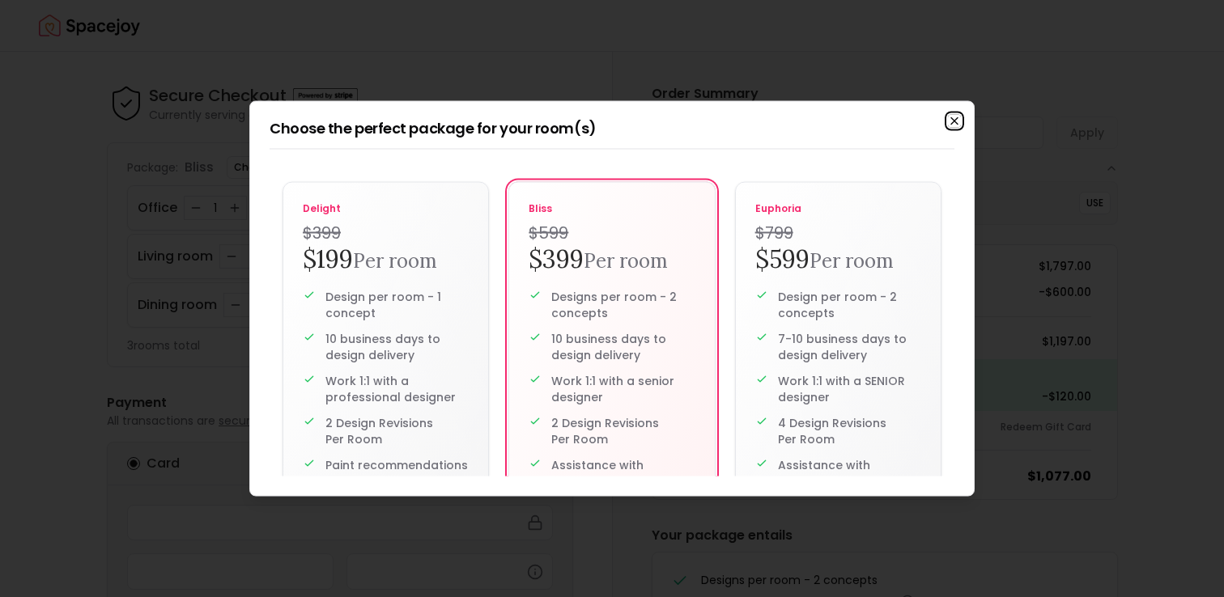
click at [952, 123] on icon "button" at bounding box center [954, 121] width 6 height 6
